Goal: Task Accomplishment & Management: Use online tool/utility

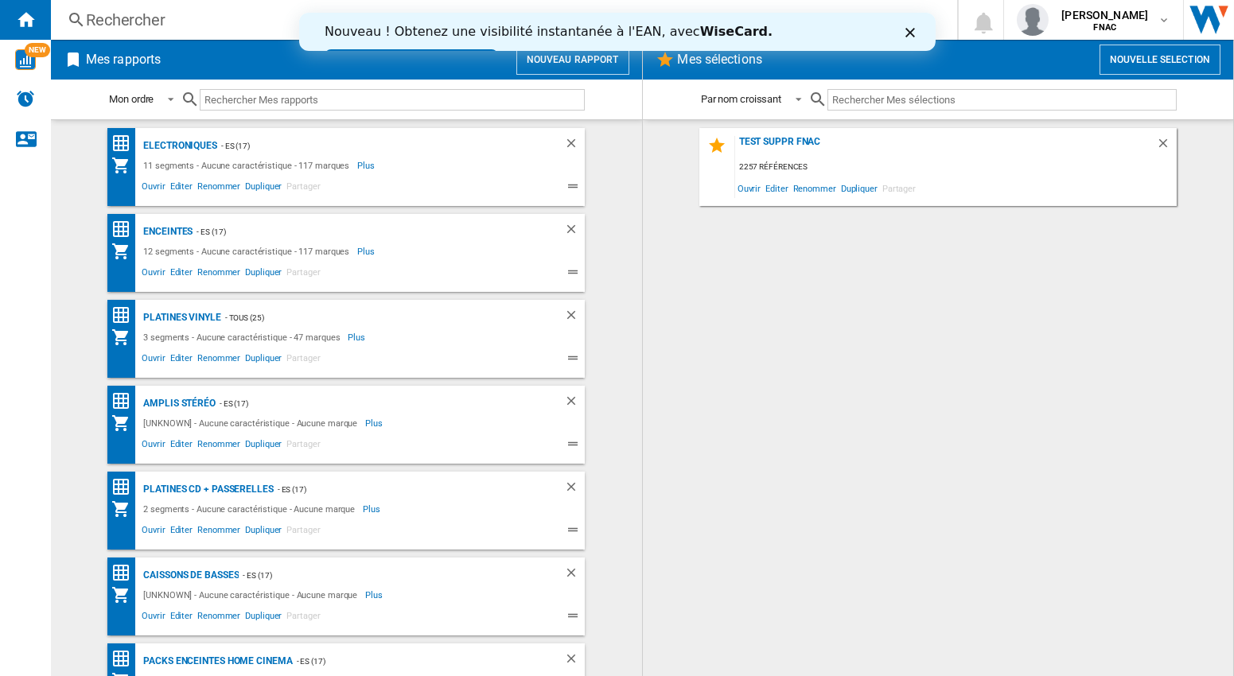
click at [912, 29] on div "Fermer" at bounding box center [912, 32] width 16 height 10
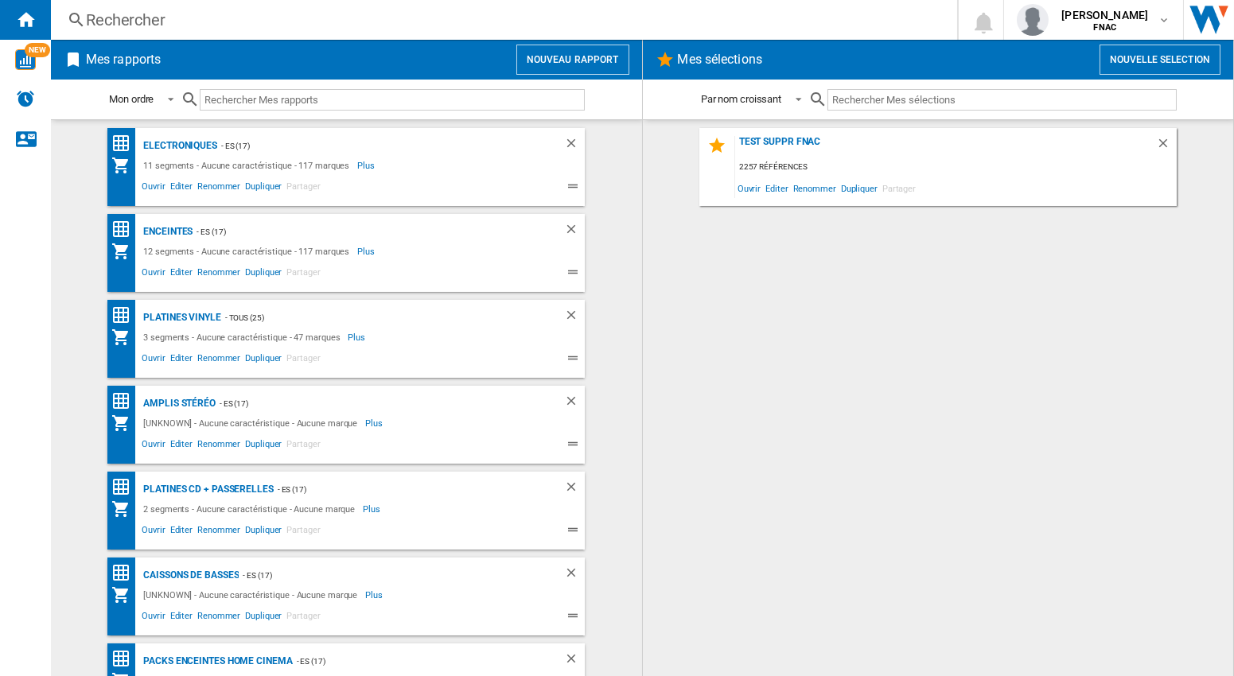
click at [923, 321] on div "test suppr fnac 2257 références Ouvrir Editer Renommer Dupliquer Partager" at bounding box center [938, 398] width 559 height 540
drag, startPoint x: 1036, startPoint y: 387, endPoint x: 1128, endPoint y: 185, distance: 222.8
click at [1036, 387] on div "test suppr fnac 2257 références Ouvrir Editer Renommer Dupliquer Partager" at bounding box center [938, 398] width 559 height 540
click at [566, 56] on button "Nouveau rapport" at bounding box center [572, 60] width 113 height 30
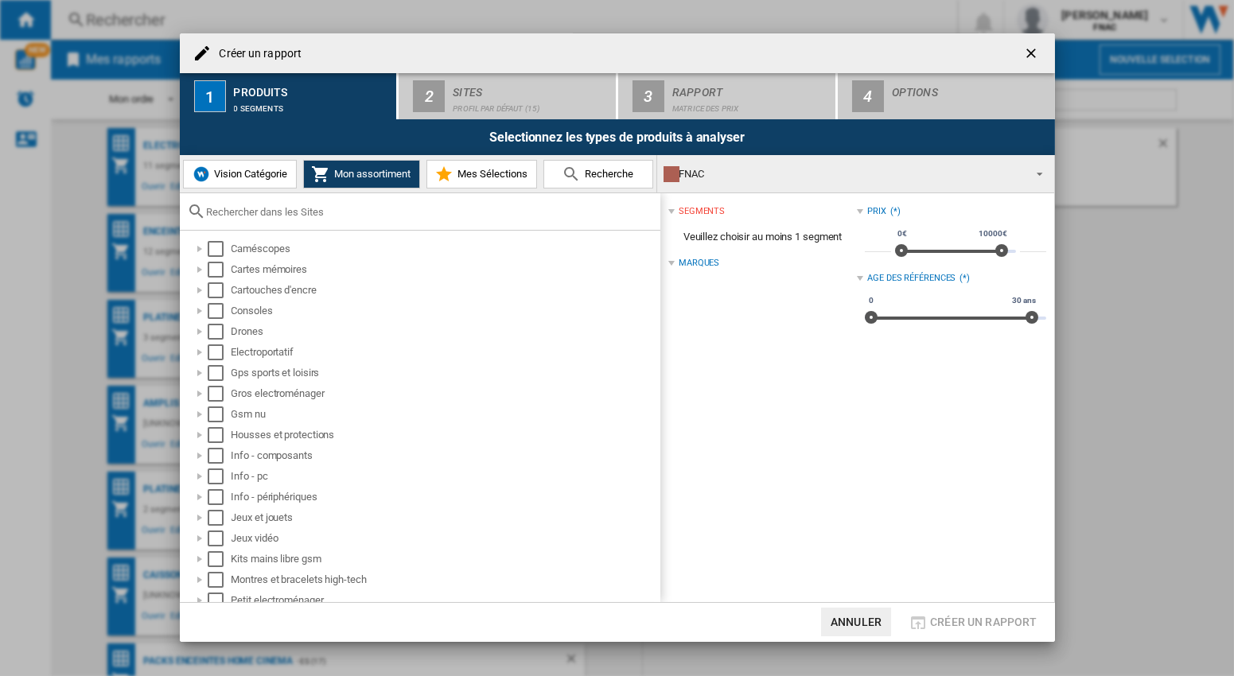
click at [1029, 53] on ng-md-icon "getI18NText('BUTTONS.CLOSE_DIALOG')" at bounding box center [1032, 54] width 19 height 19
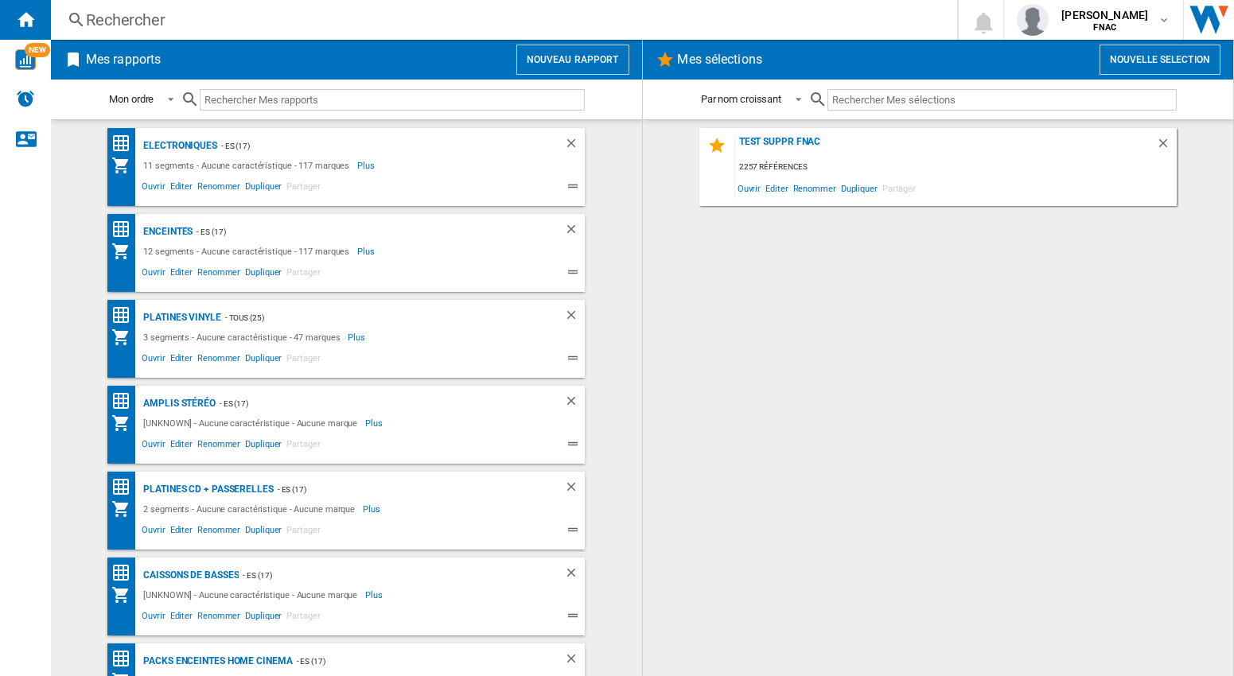
click at [748, 12] on div "Rechercher" at bounding box center [501, 20] width 830 height 22
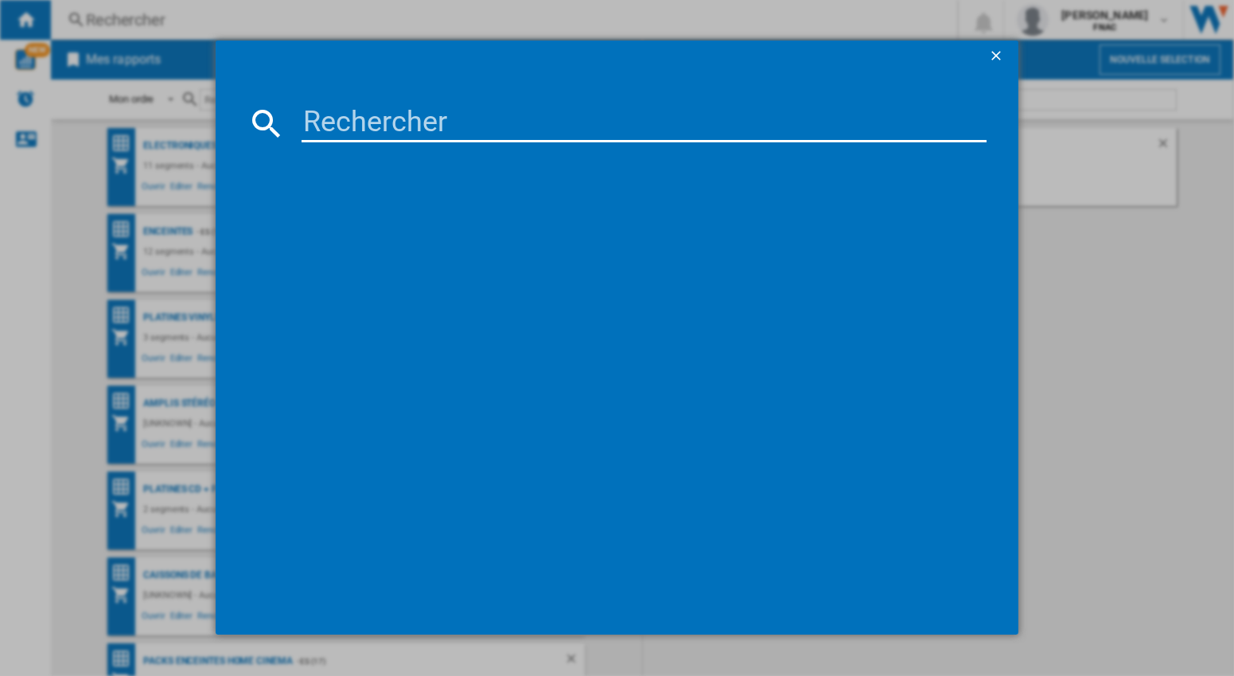
click at [358, 117] on input at bounding box center [643, 123] width 684 height 38
paste input "KEF B1 GRIS"
type input "KEF B1 GRIS"
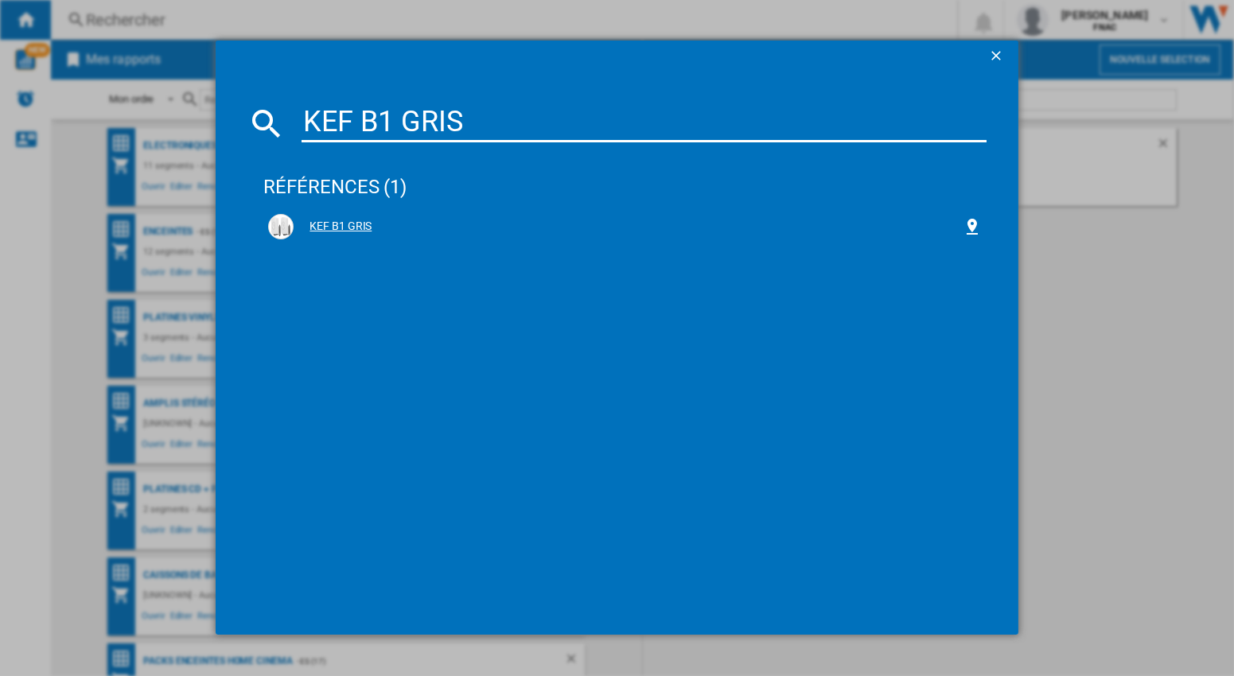
click at [355, 222] on div "KEF B1 GRIS" at bounding box center [628, 227] width 668 height 16
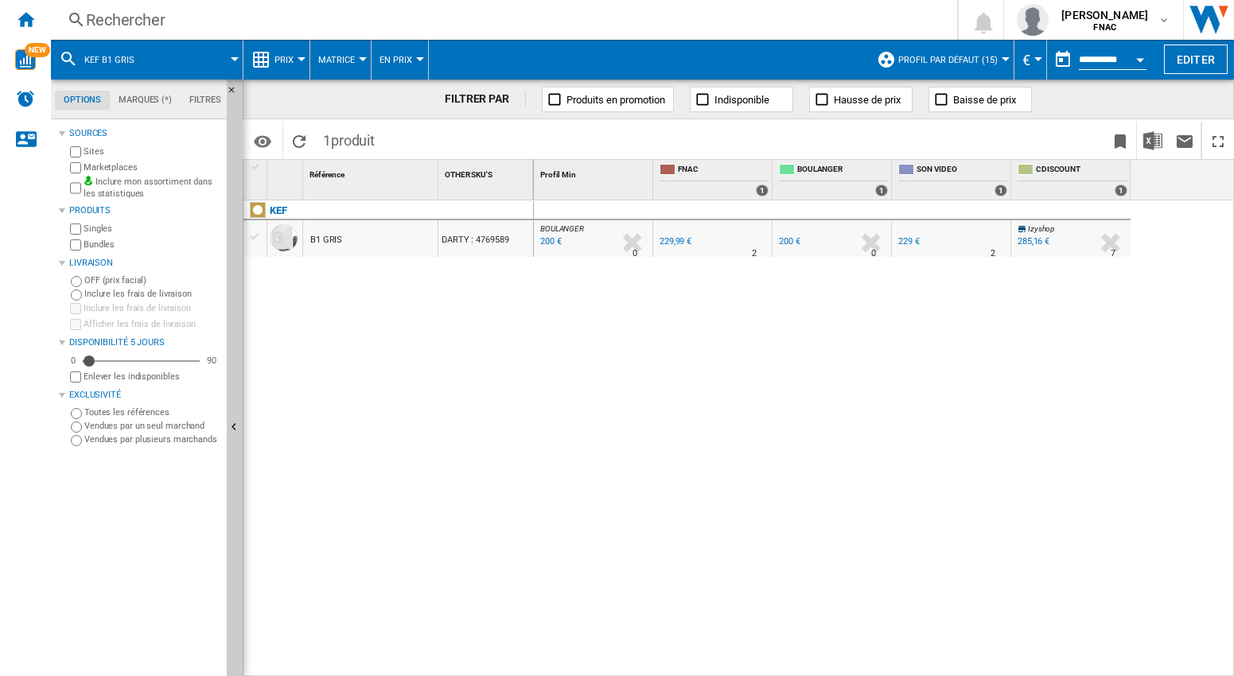
click at [756, 394] on div "BOULANGER : FR BOULANGER -13.0 % 200 € % N/A 0 BOULANGER : FR BOULANGER FNAC 0.…" at bounding box center [884, 438] width 701 height 476
click at [953, 364] on div "BOULANGER : FR BOULANGER -13.0 % 200 € % N/A 0 BOULANGER : FR BOULANGER FNAC 0.…" at bounding box center [884, 438] width 701 height 476
click at [794, 429] on div "BOULANGER : FR BOULANGER -13.0 % 200 € % N/A 0 BOULANGER : FR BOULANGER FNAC 0.…" at bounding box center [884, 438] width 701 height 476
click at [982, 370] on div "BOULANGER : FR BOULANGER -13.0 % 200 € % N/A 0 BOULANGER : FR BOULANGER FNAC 0.…" at bounding box center [884, 438] width 701 height 476
click at [1072, 344] on div "BOULANGER : FR BOULANGER -13.0 % 200 € % N/A 0 BOULANGER : FR BOULANGER FNAC 0.…" at bounding box center [884, 438] width 701 height 476
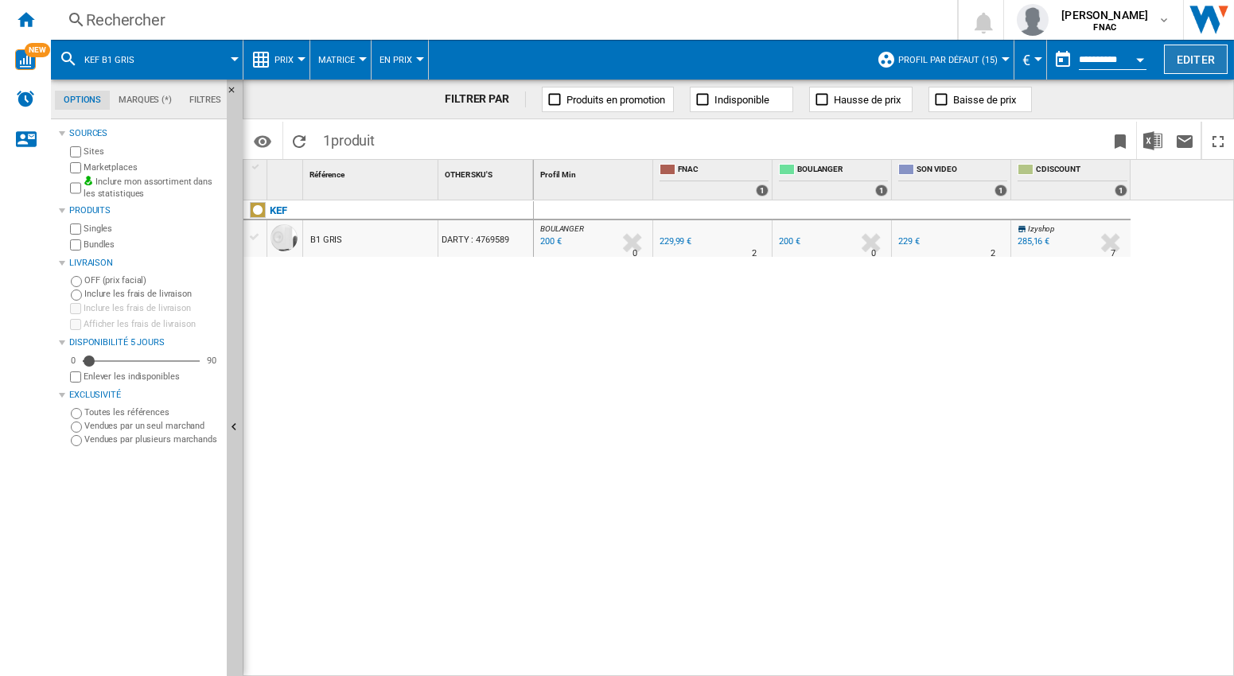
click at [1195, 56] on button "Editer" at bounding box center [1196, 59] width 64 height 29
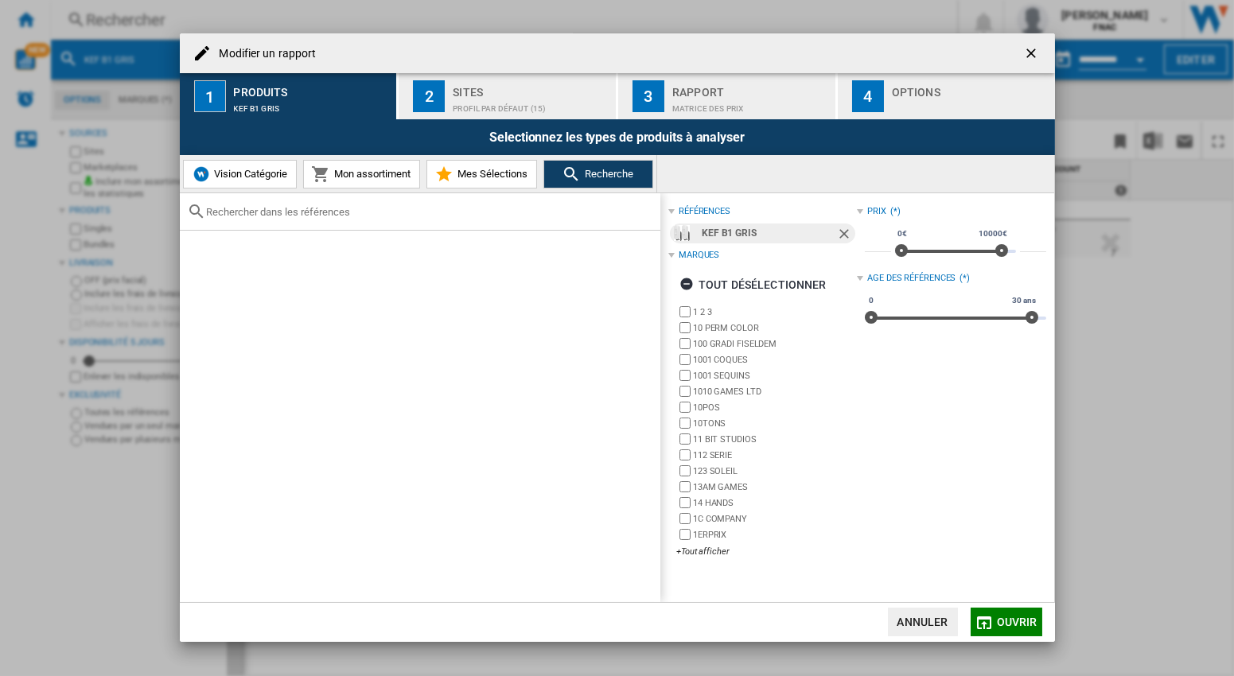
click at [473, 102] on div "Profil par défaut (15)" at bounding box center [531, 104] width 157 height 17
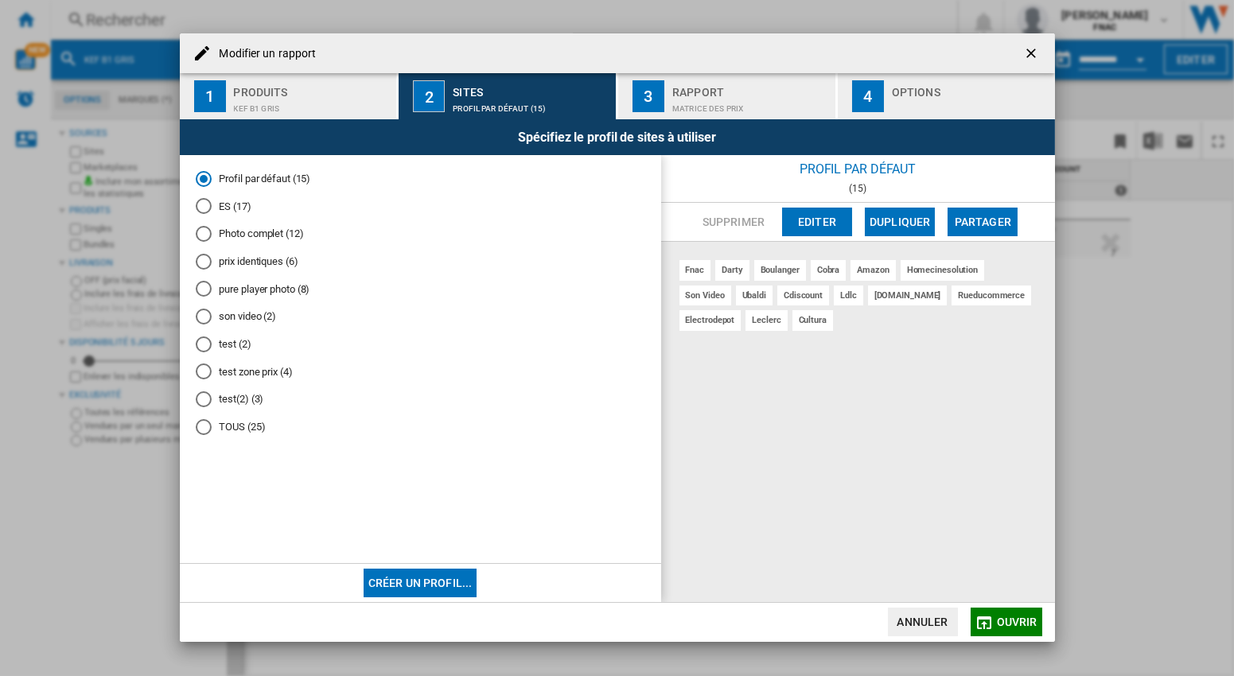
click at [709, 99] on div "Matrice des prix" at bounding box center [750, 104] width 157 height 17
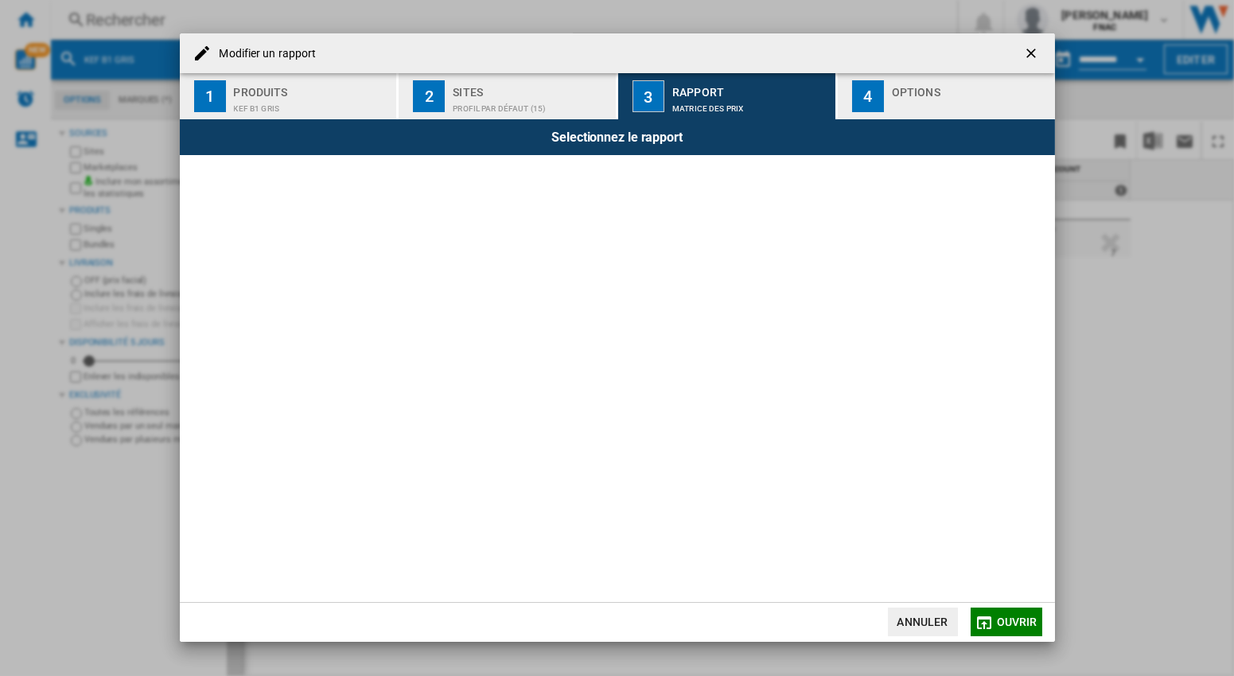
click at [897, 99] on div "Modifier un ..." at bounding box center [970, 104] width 157 height 17
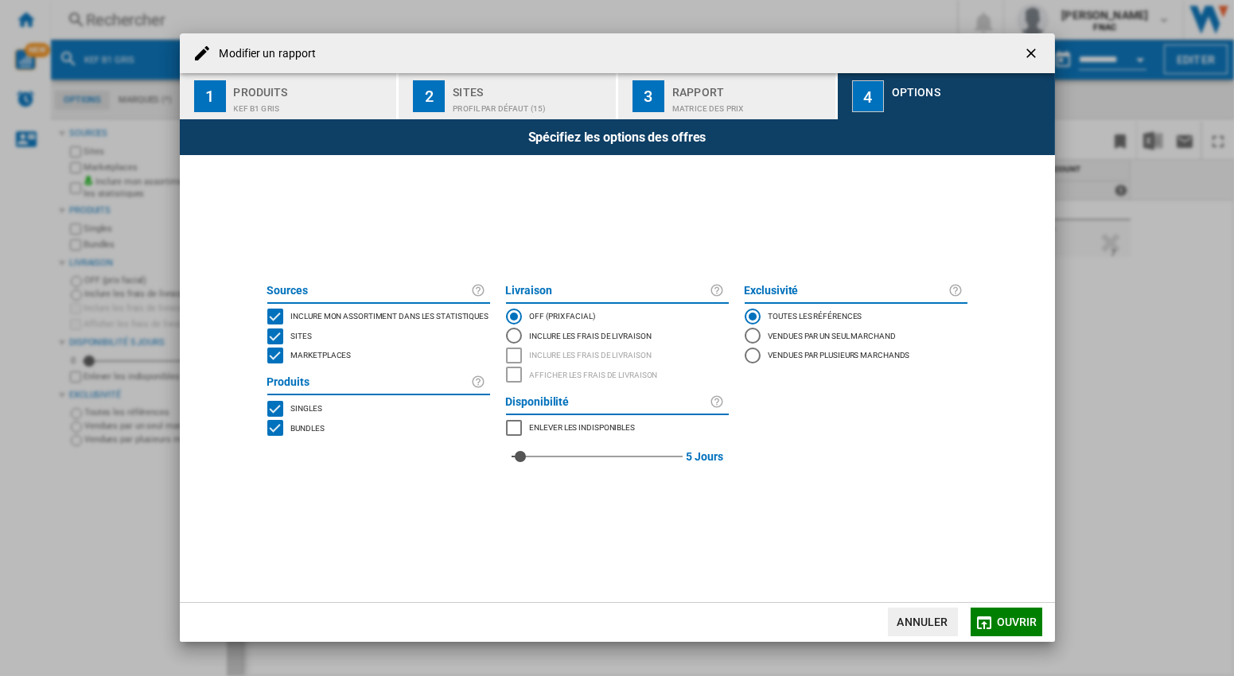
click at [513, 428] on div "MARKETPLACES" at bounding box center [514, 428] width 16 height 16
click at [1004, 632] on button "Ouvrir" at bounding box center [1006, 622] width 72 height 29
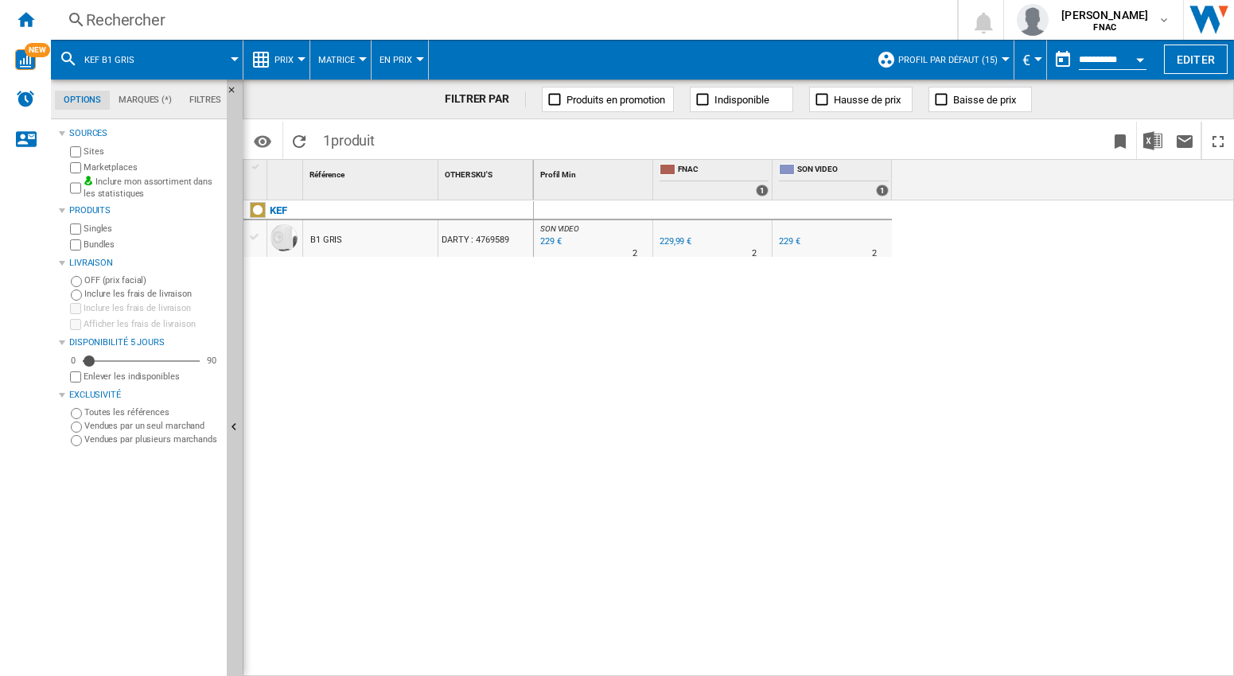
click at [823, 352] on div "SON VIDEO : SON VIDEO -0.4 % 229 € % N/A 2 SON VIDEO : SON VIDEO FNAC 0.0 % 229…" at bounding box center [884, 438] width 701 height 476
click at [876, 294] on div "SON VIDEO : SON VIDEO -0.4 % 229 € % N/A 2 SON VIDEO : SON VIDEO FNAC 0.0 % 229…" at bounding box center [884, 438] width 701 height 476
click at [565, 428] on div "SON VIDEO : SON VIDEO -0.4 % 229 € % N/A 2 SON VIDEO : SON VIDEO FNAC 0.0 % 229…" at bounding box center [884, 438] width 701 height 476
click at [596, 353] on div "SON VIDEO : SON VIDEO -0.4 % 229 € % N/A 2 SON VIDEO : SON VIDEO FNAC 0.0 % 229…" at bounding box center [884, 438] width 701 height 476
click at [686, 349] on div "SON VIDEO : SON VIDEO -0.4 % 229 € % N/A 2 SON VIDEO : SON VIDEO FNAC 0.0 % 229…" at bounding box center [884, 438] width 701 height 476
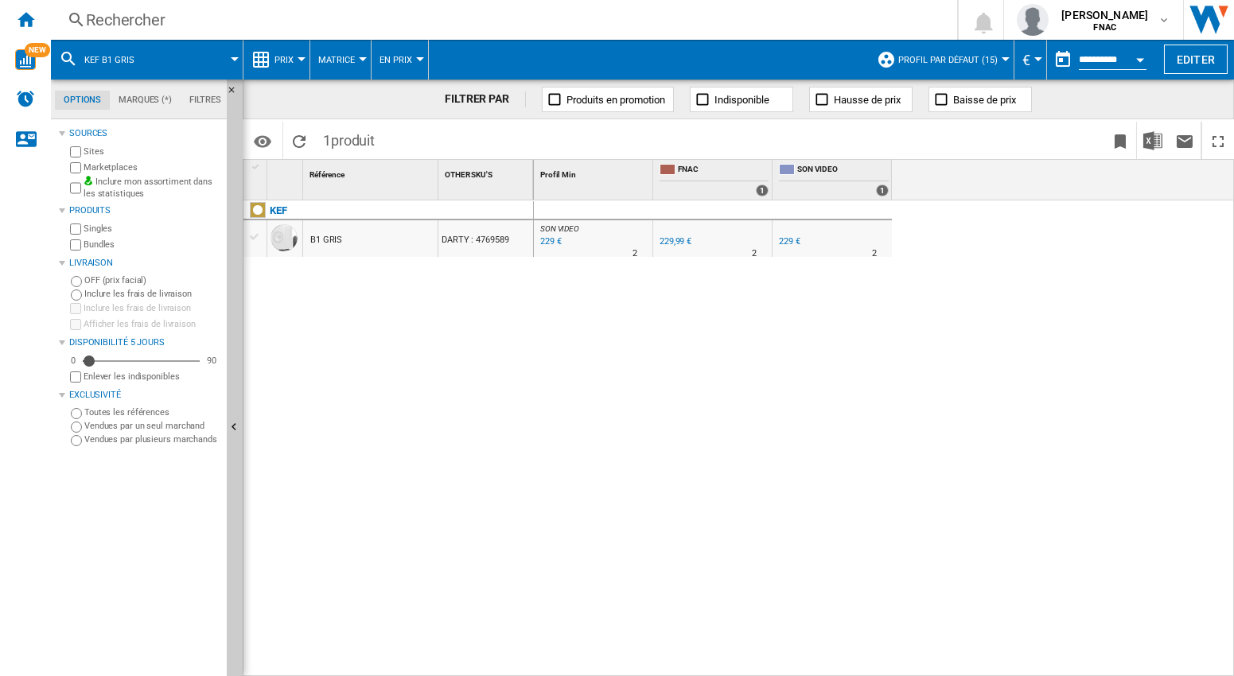
click at [871, 332] on div "SON VIDEO : SON VIDEO -0.4 % 229 € % N/A 2 SON VIDEO : SON VIDEO FNAC 0.0 % 229…" at bounding box center [884, 438] width 701 height 476
click at [865, 412] on div "SON VIDEO : SON VIDEO -0.4 % 229 € % N/A 2 SON VIDEO : SON VIDEO FNAC 0.0 % 229…" at bounding box center [884, 438] width 701 height 476
click at [1187, 54] on button "Editer" at bounding box center [1196, 59] width 64 height 29
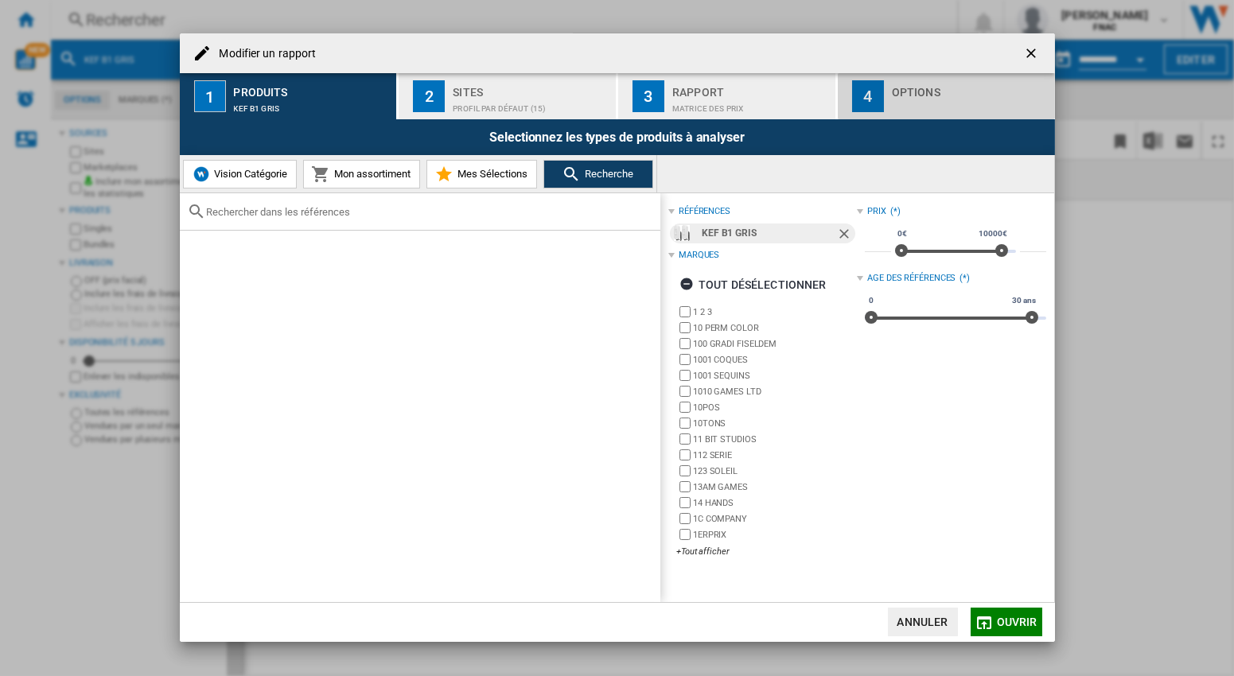
click at [927, 94] on div "Options" at bounding box center [970, 88] width 157 height 17
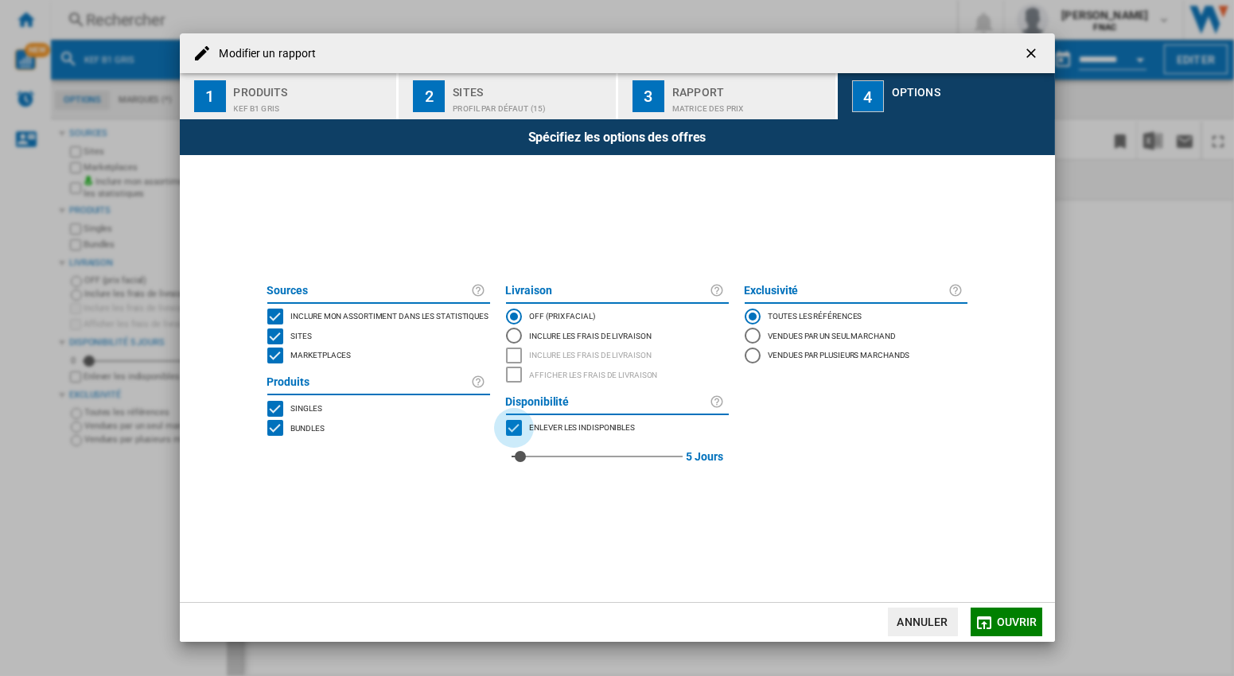
drag, startPoint x: 513, startPoint y: 430, endPoint x: 844, endPoint y: 492, distance: 336.7
click at [513, 428] on div "MARKETPLACES" at bounding box center [514, 428] width 16 height 16
click at [1026, 616] on span "Ouvrir" at bounding box center [1017, 622] width 41 height 13
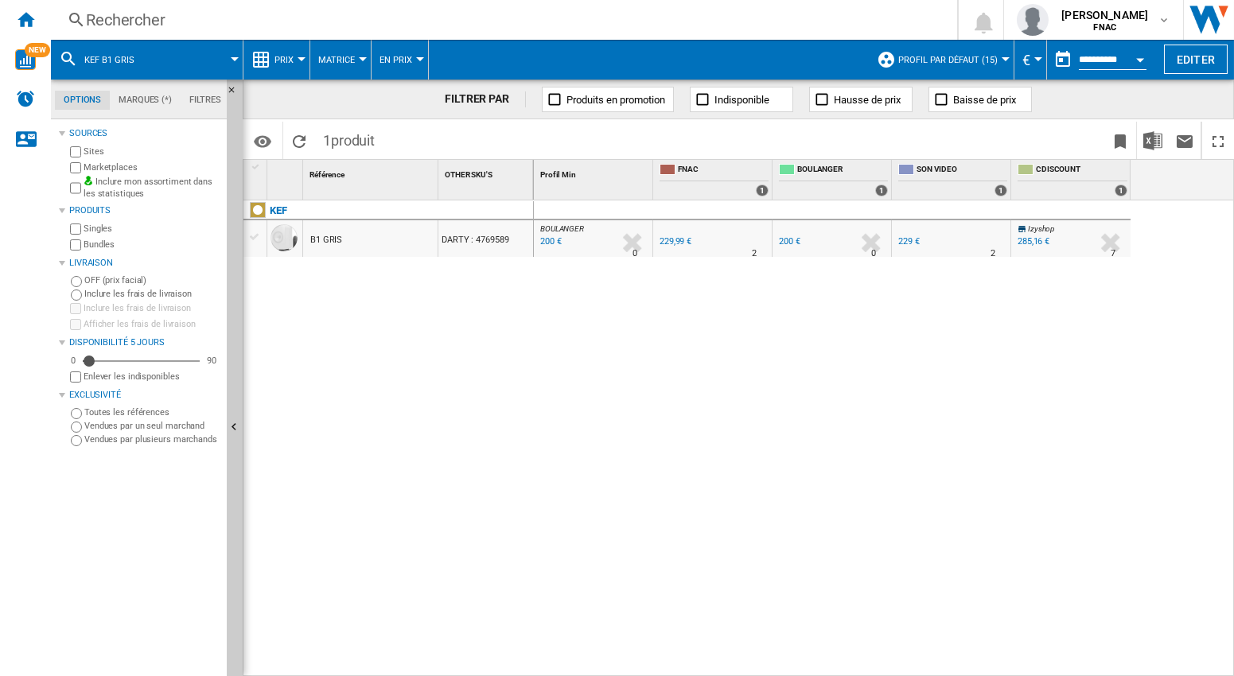
click at [851, 380] on div "BOULANGER : FR BOULANGER -13.0 % 200 € % N/A 0 BOULANGER : FR BOULANGER FNAC 0.…" at bounding box center [884, 438] width 701 height 476
drag, startPoint x: 713, startPoint y: 436, endPoint x: 721, endPoint y: 366, distance: 70.4
click at [710, 436] on div "BOULANGER : FR BOULANGER -13.0 % 200 € % N/A 0 BOULANGER : FR BOULANGER FNAC 0.…" at bounding box center [884, 438] width 701 height 476
click at [978, 375] on div "BOULANGER : FR BOULANGER -13.0 % 200 € % N/A 0 BOULANGER : FR BOULANGER FNAC 0.…" at bounding box center [884, 438] width 701 height 476
drag, startPoint x: 763, startPoint y: 334, endPoint x: 732, endPoint y: 330, distance: 31.3
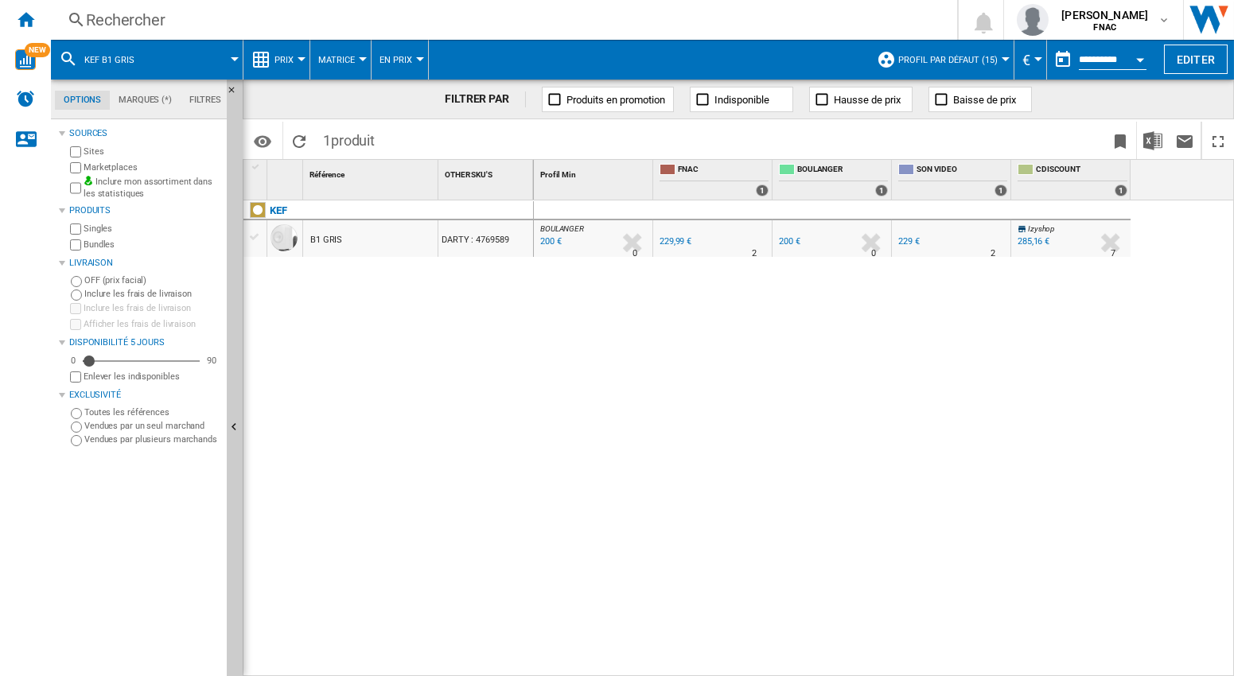
click at [756, 333] on div "BOULANGER : FR BOULANGER -13.0 % 200 € % N/A 0 BOULANGER : FR BOULANGER FNAC 0.…" at bounding box center [884, 438] width 701 height 476
click at [924, 338] on div "BOULANGER : FR BOULANGER -13.0 % 200 € % N/A 0 BOULANGER : FR BOULANGER FNAC 0.…" at bounding box center [884, 438] width 701 height 476
click at [968, 347] on div "BOULANGER : FR BOULANGER -13.0 % 200 € % N/A 0 BOULANGER : FR BOULANGER FNAC 0.…" at bounding box center [884, 438] width 701 height 476
click at [931, 353] on div "BOULANGER : FR BOULANGER -13.0 % 200 € % N/A 0 BOULANGER : FR BOULANGER FNAC 0.…" at bounding box center [884, 438] width 701 height 476
click at [468, 348] on div "KEF B1 GRIS DARTY : 4769589" at bounding box center [388, 430] width 290 height 461
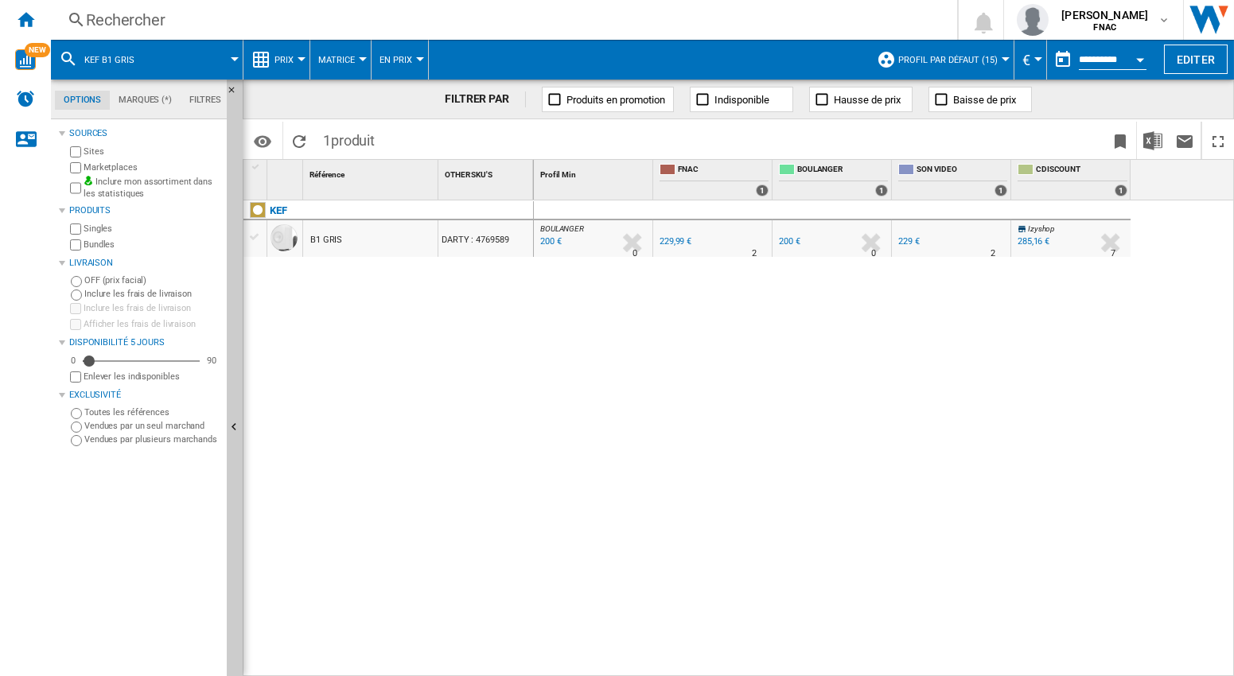
click at [594, 319] on div "BOULANGER : FR BOULANGER -13.0 % 200 € % N/A 0 BOULANGER : FR BOULANGER FNAC 0.…" at bounding box center [884, 438] width 701 height 476
click at [618, 334] on div "BOULANGER : FR BOULANGER -13.0 % 200 € % N/A 0 BOULANGER : FR BOULANGER FNAC 0.…" at bounding box center [884, 438] width 701 height 476
